Goal: Task Accomplishment & Management: Use online tool/utility

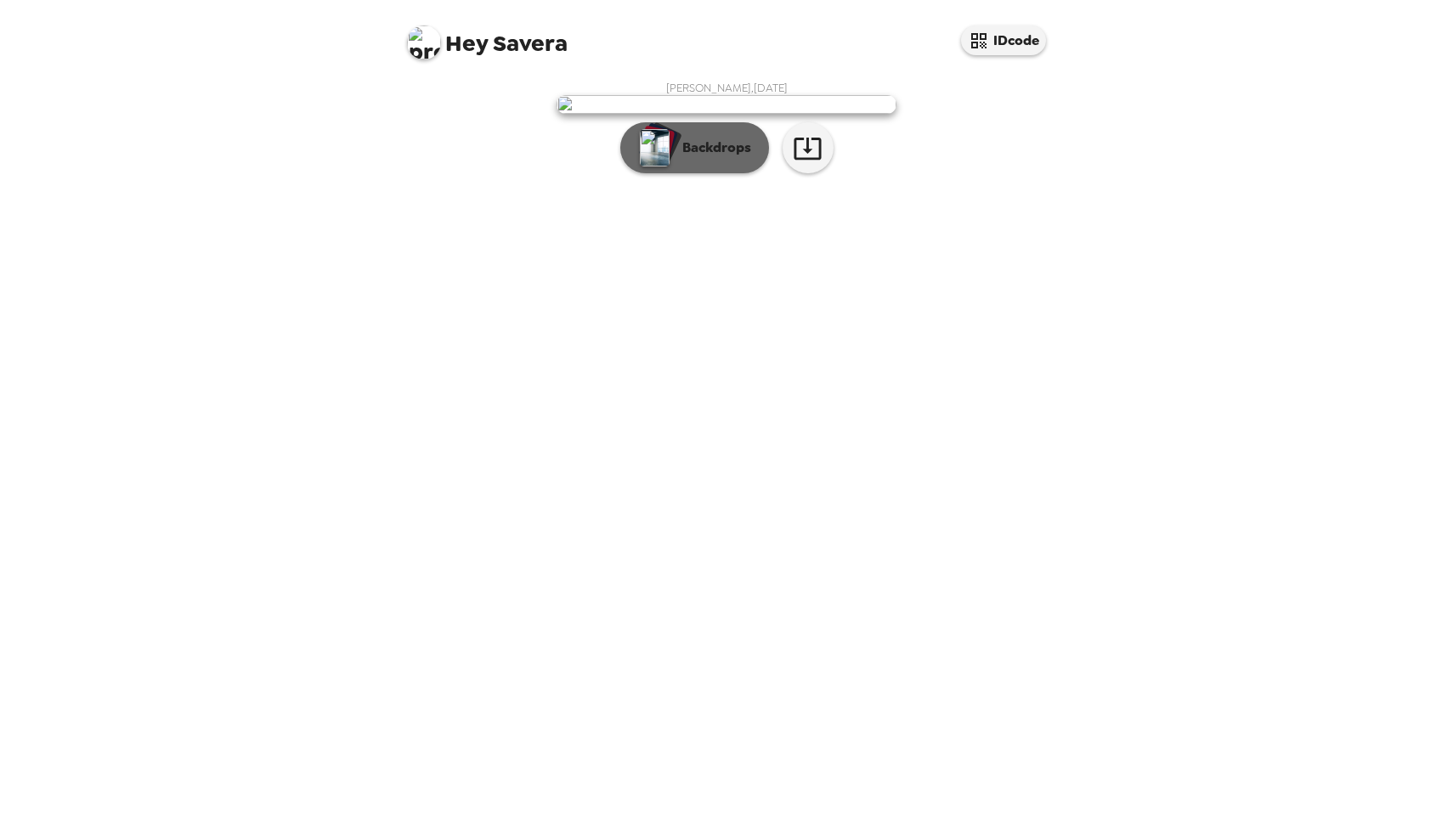
click at [737, 158] on p "Backdrops" at bounding box center [712, 148] width 77 height 20
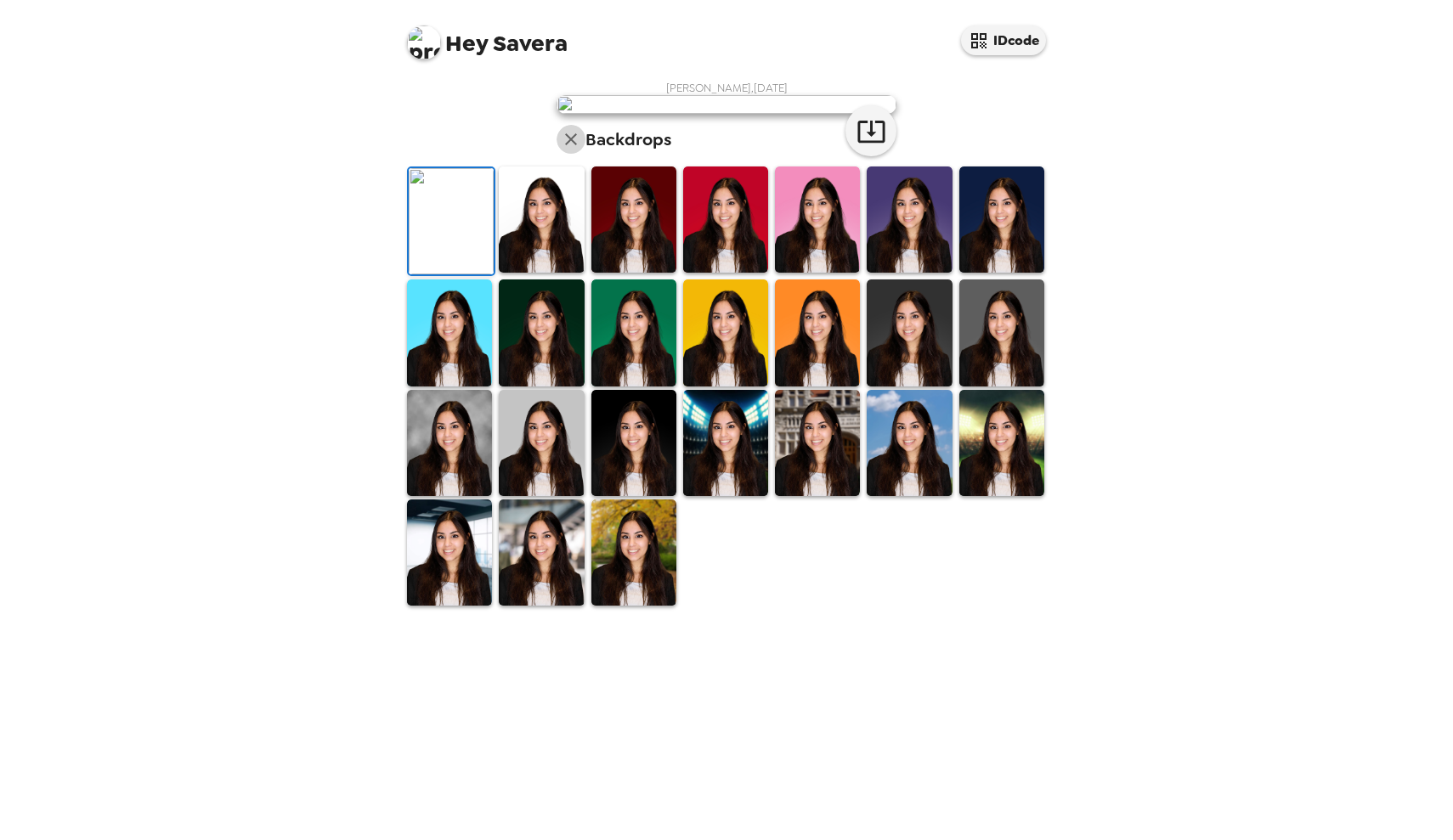
click at [576, 149] on icon "button" at bounding box center [570, 139] width 20 height 20
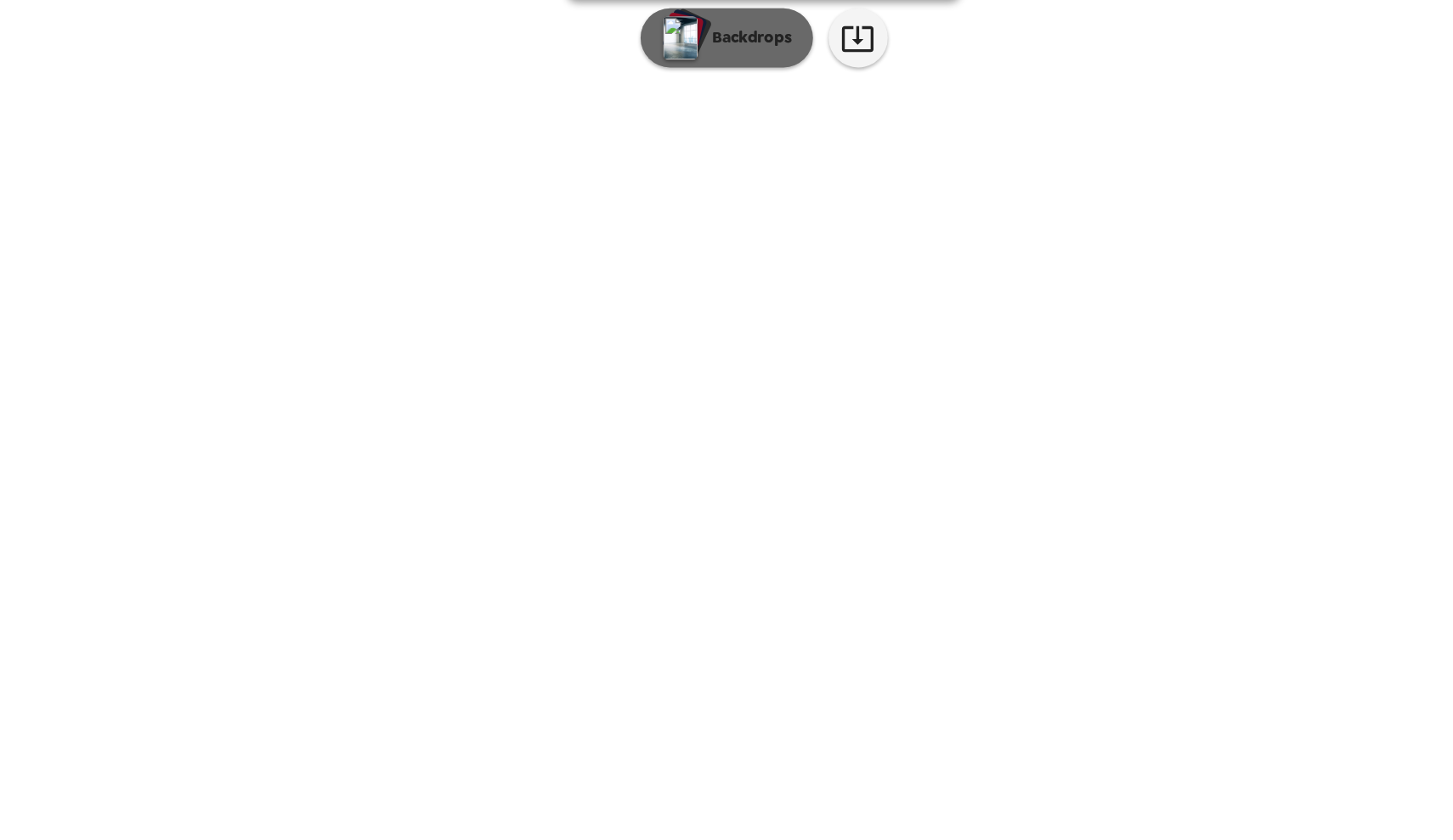
click at [673, 158] on p "Backdrops" at bounding box center [712, 148] width 77 height 20
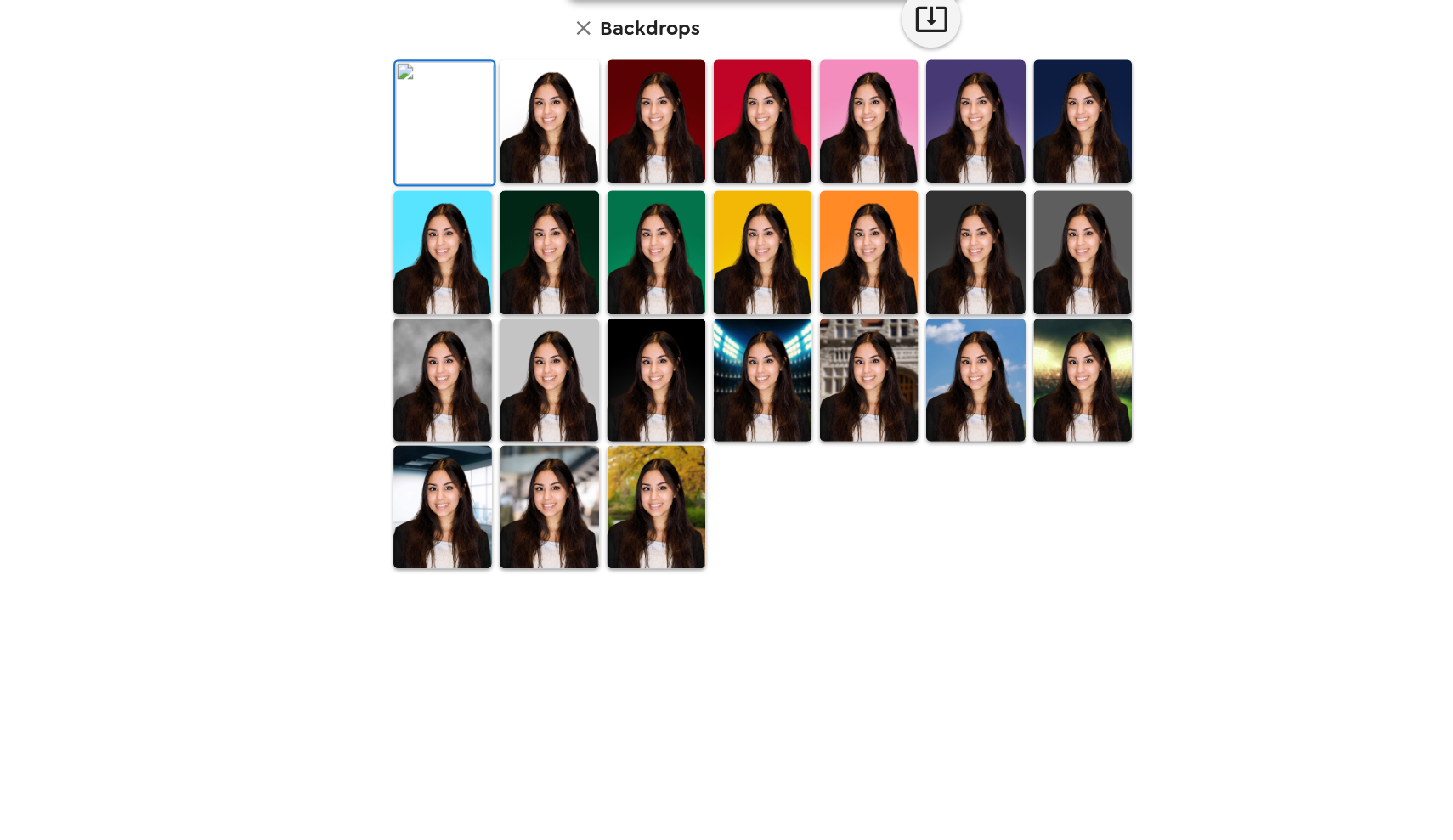
click at [959, 272] on img at bounding box center [1001, 219] width 85 height 106
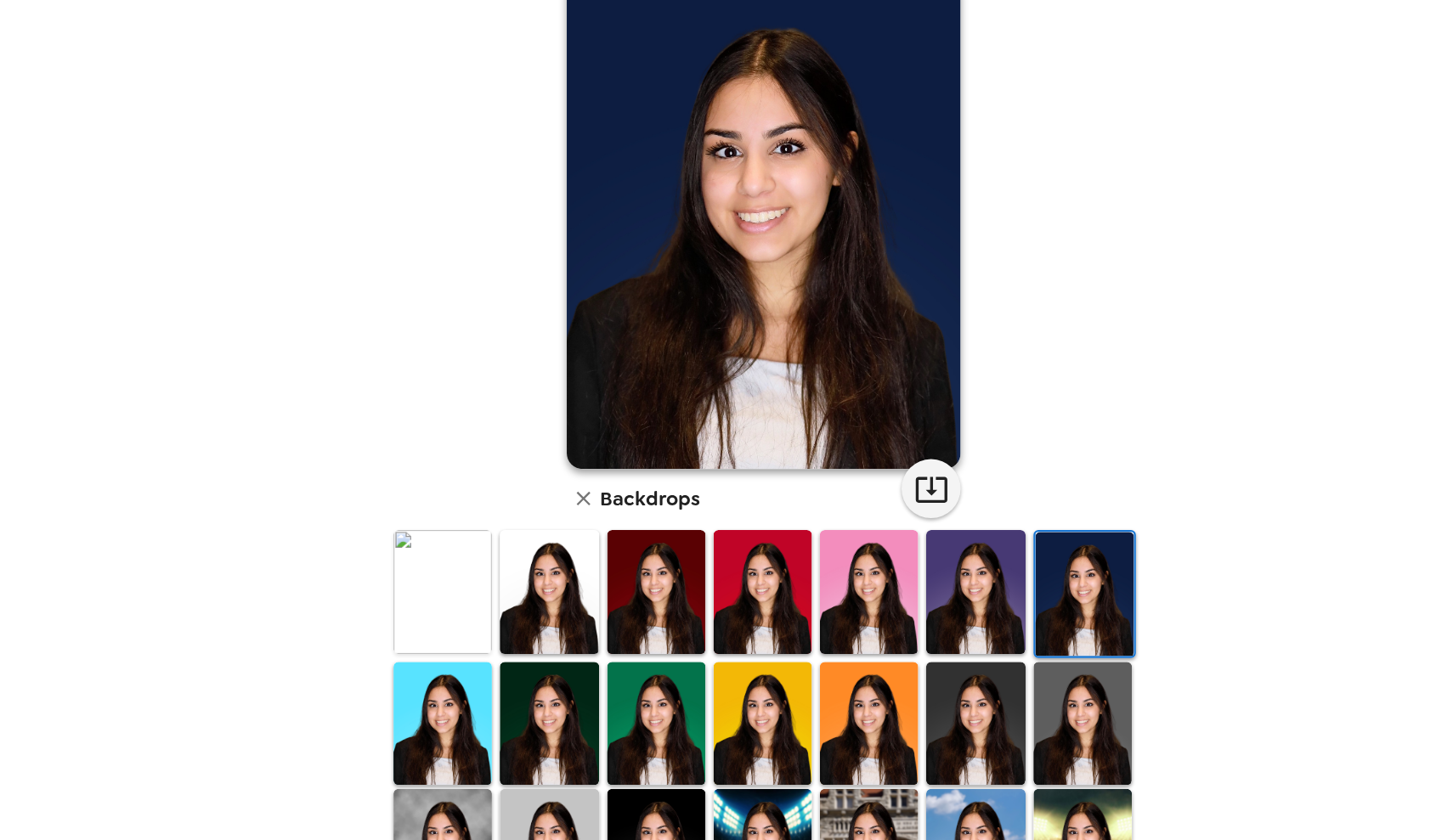
click at [498, 686] on img at bounding box center [541, 739] width 85 height 106
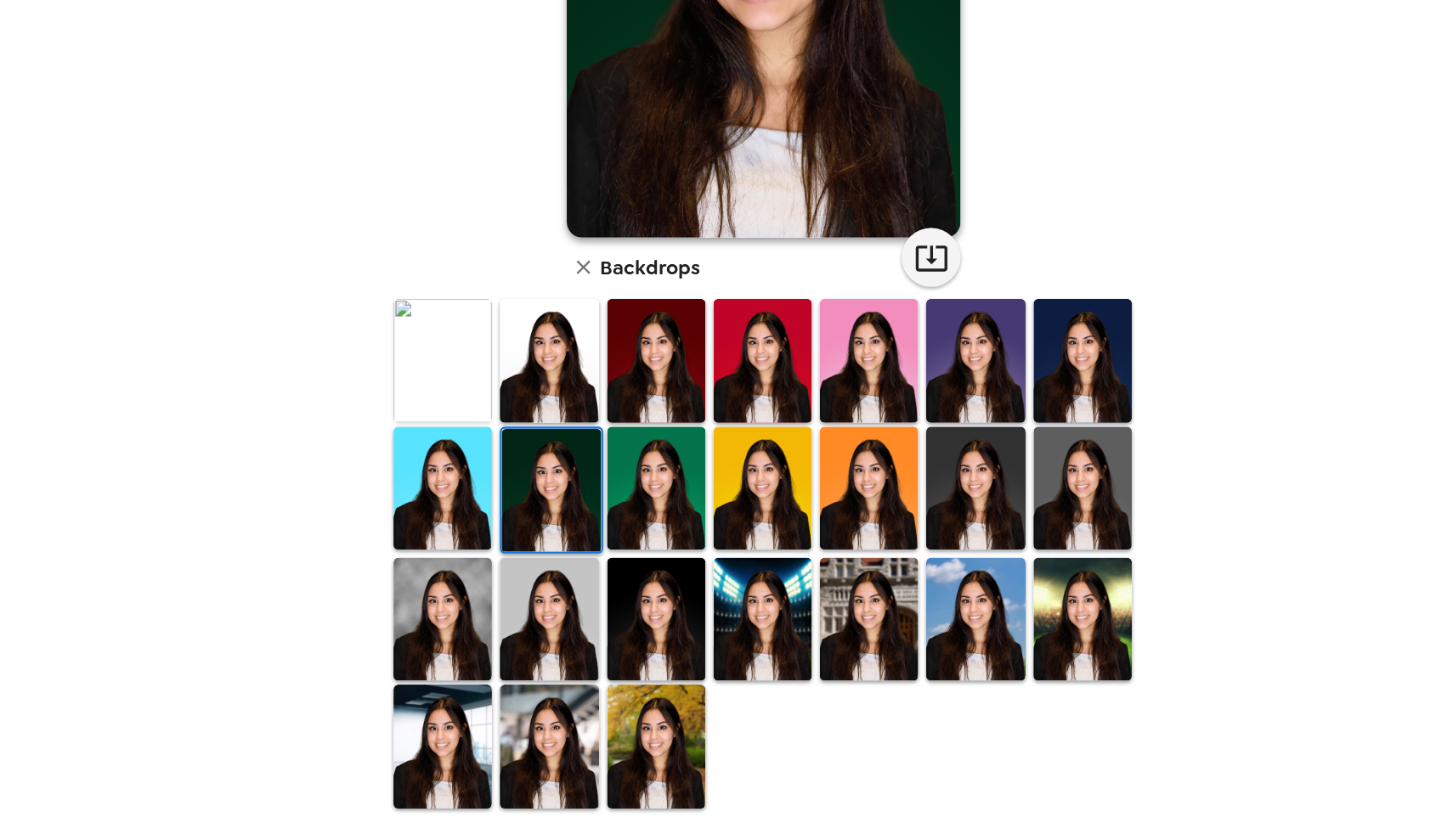
click at [407, 706] on img at bounding box center [449, 758] width 85 height 106
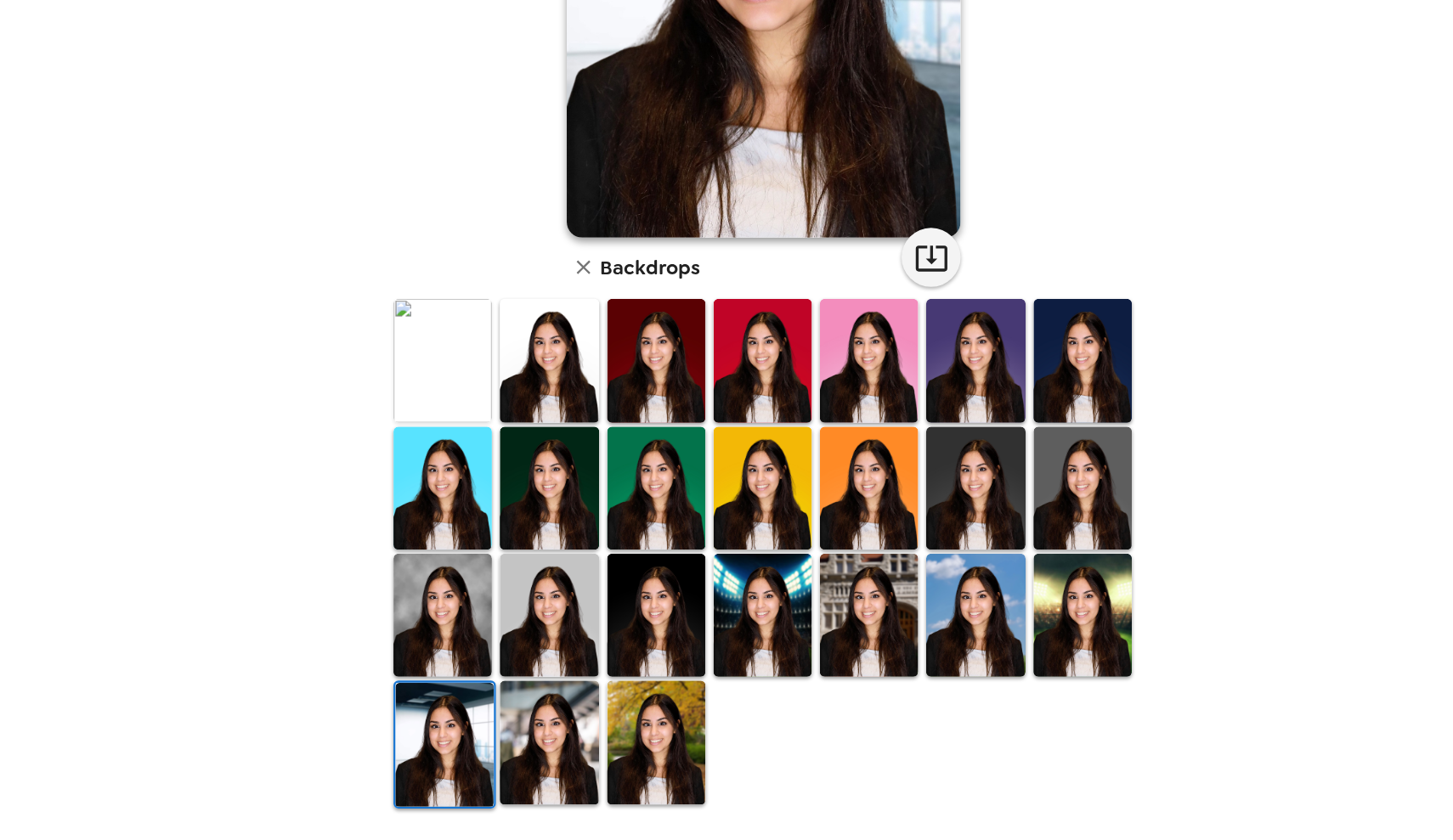
scroll to position [199, 0]
click at [498, 593] on img at bounding box center [541, 646] width 85 height 106
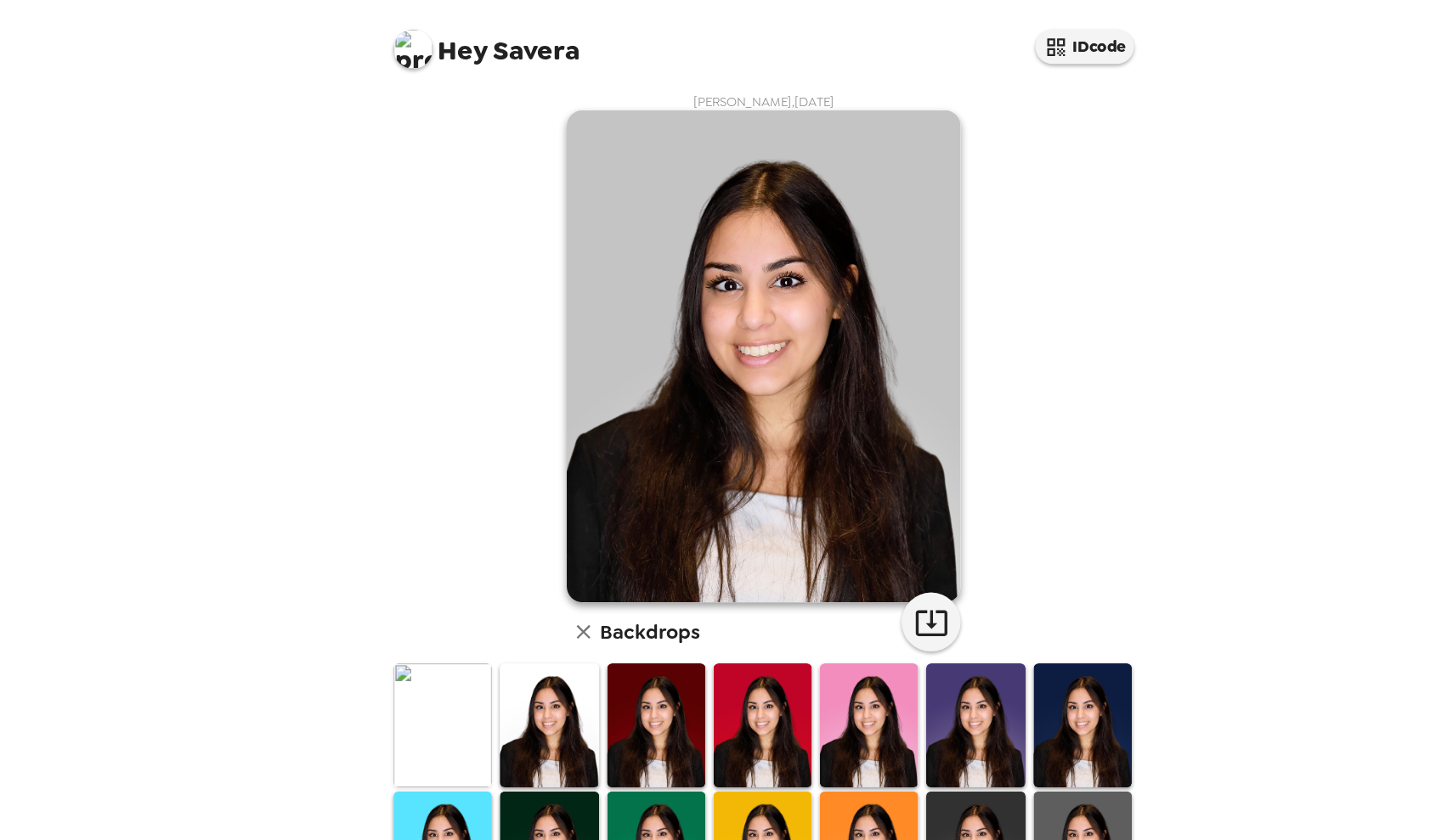
scroll to position [0, 0]
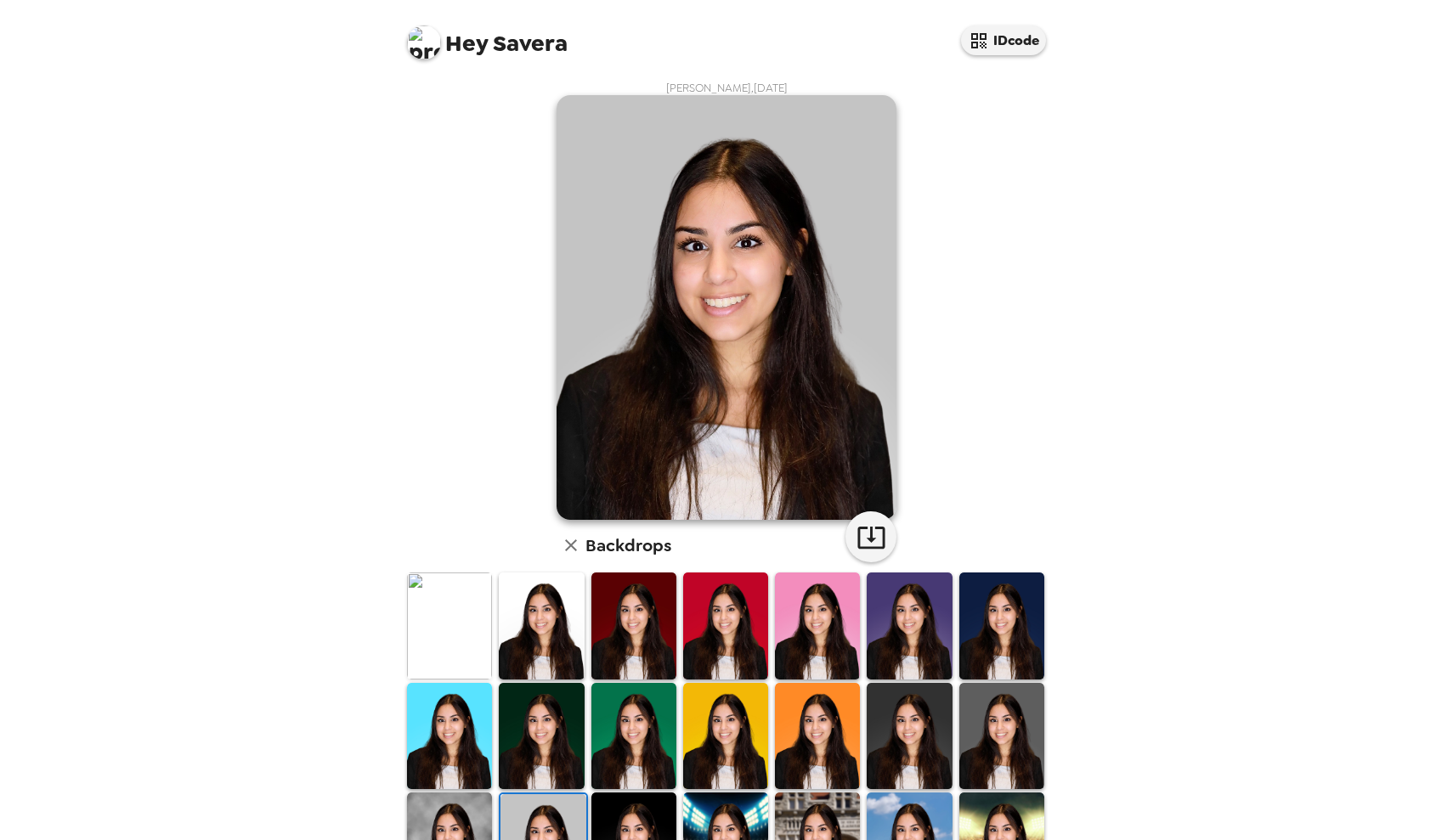
click at [504, 44] on span "Hey Savera" at bounding box center [487, 35] width 161 height 38
